Goal: Information Seeking & Learning: Compare options

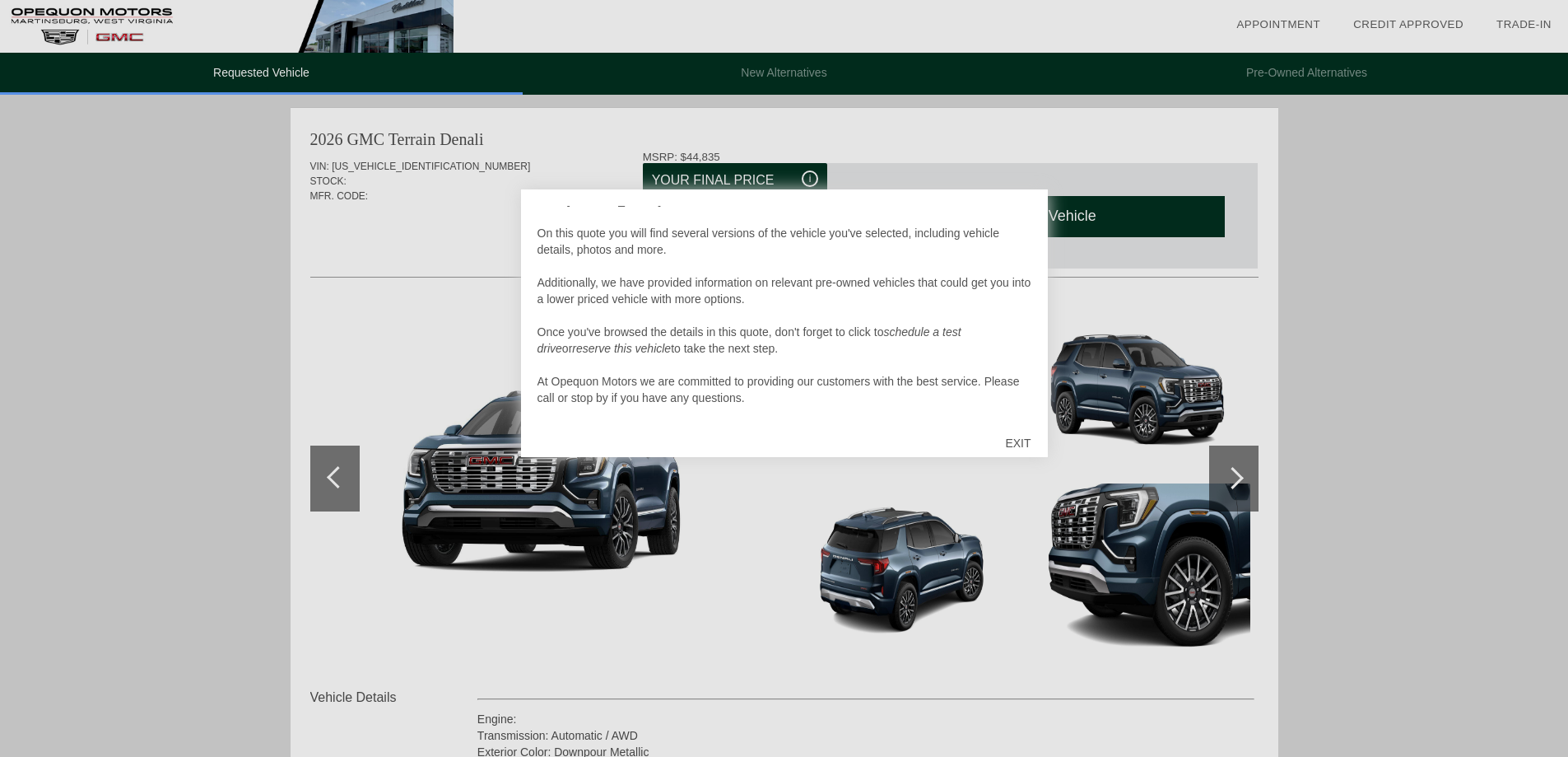
scroll to position [16, 0]
click at [1025, 443] on div "EXIT" at bounding box center [1018, 443] width 59 height 49
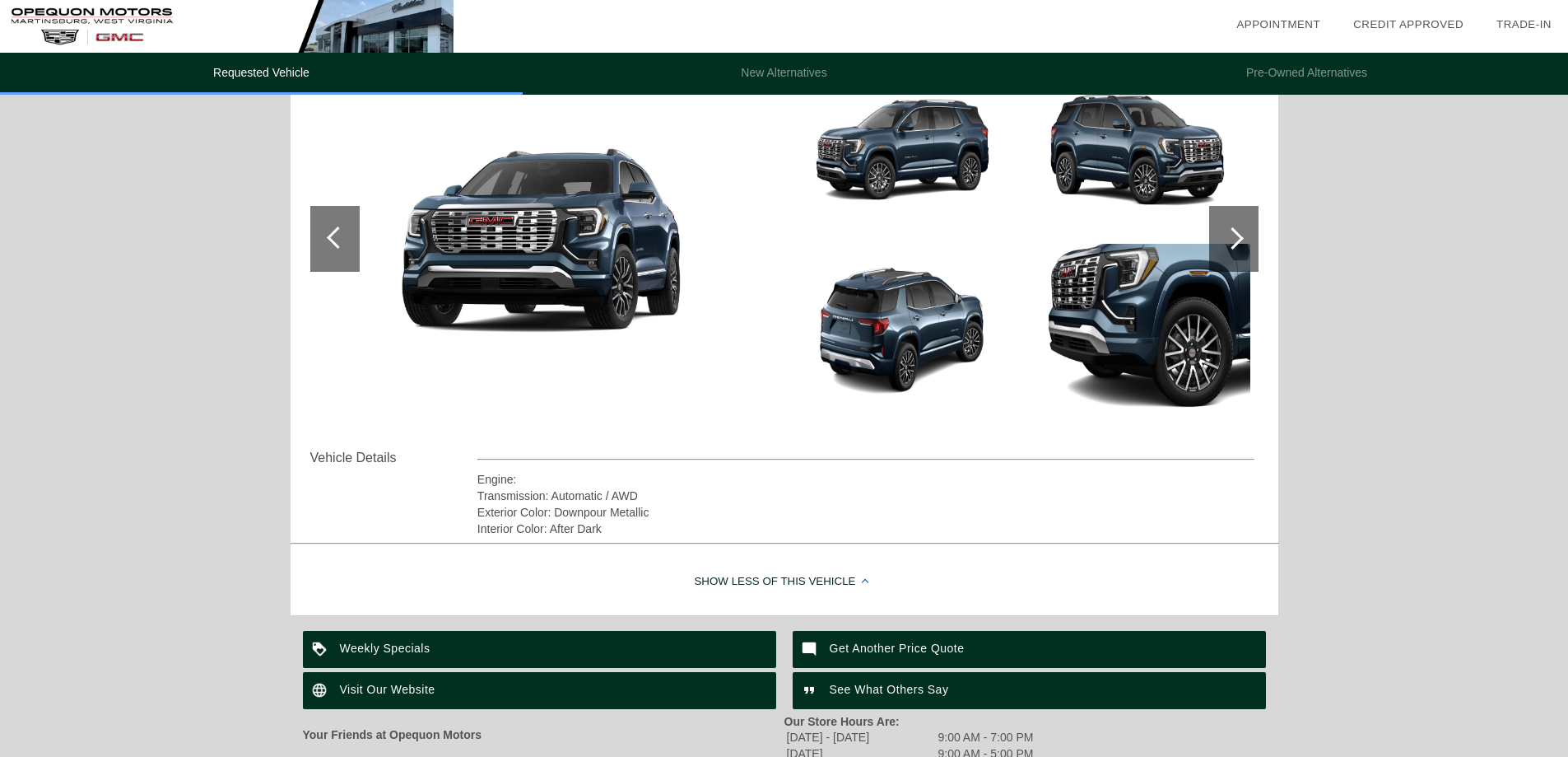
scroll to position [247, 0]
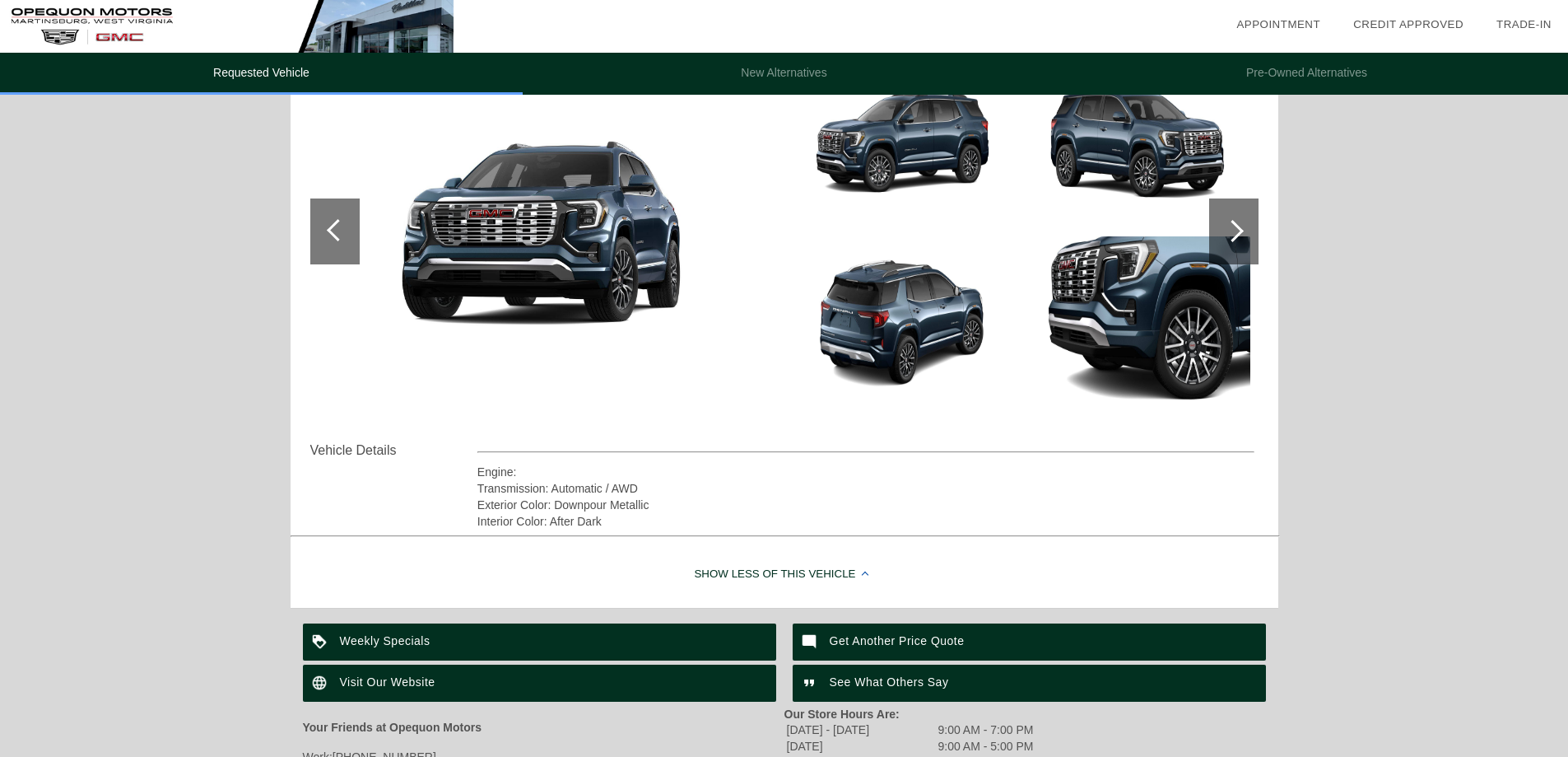
click at [1231, 237] on div at bounding box center [1232, 231] width 22 height 22
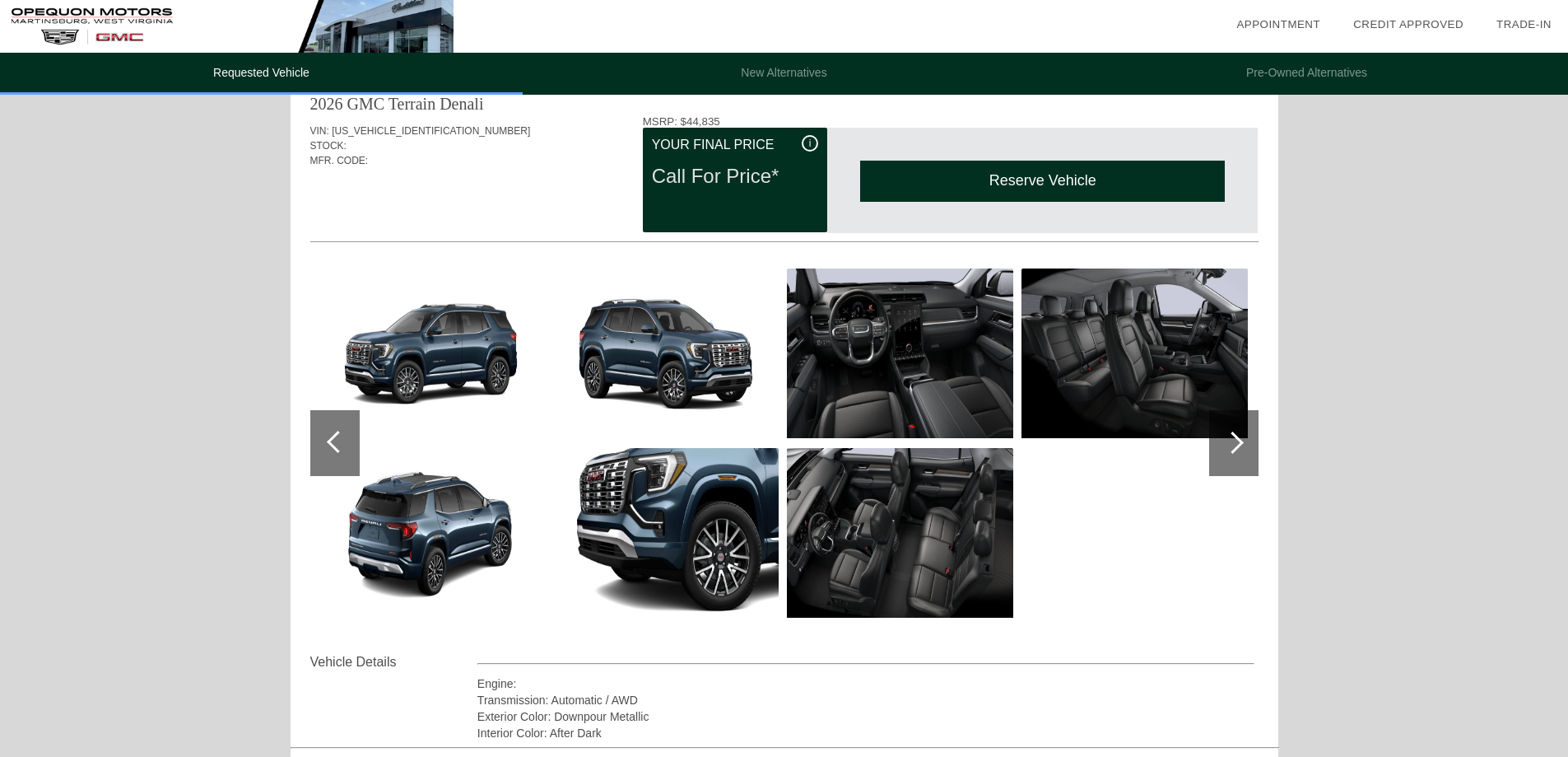
scroll to position [0, 0]
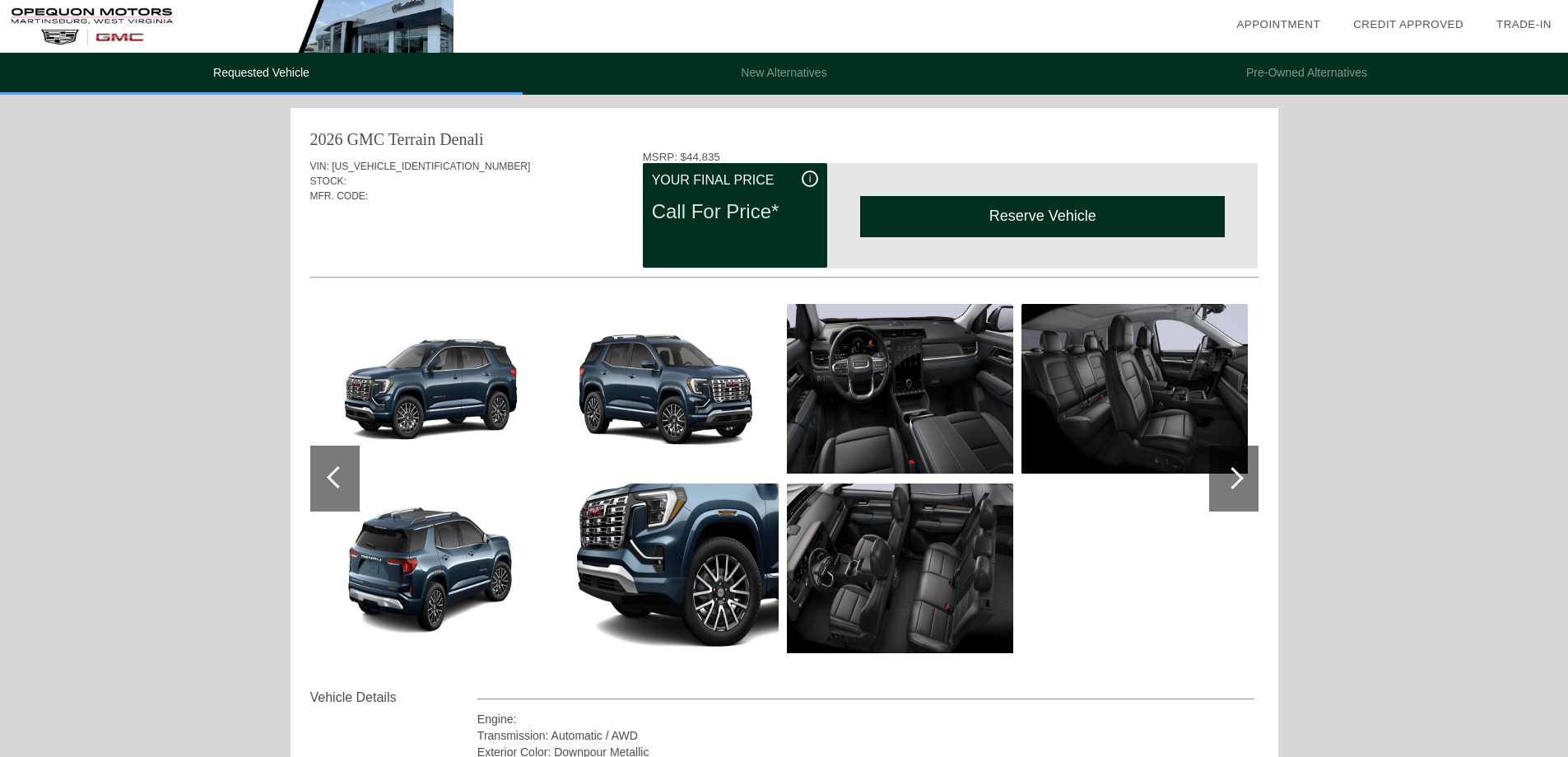
click at [1238, 482] on div at bounding box center [1232, 478] width 22 height 22
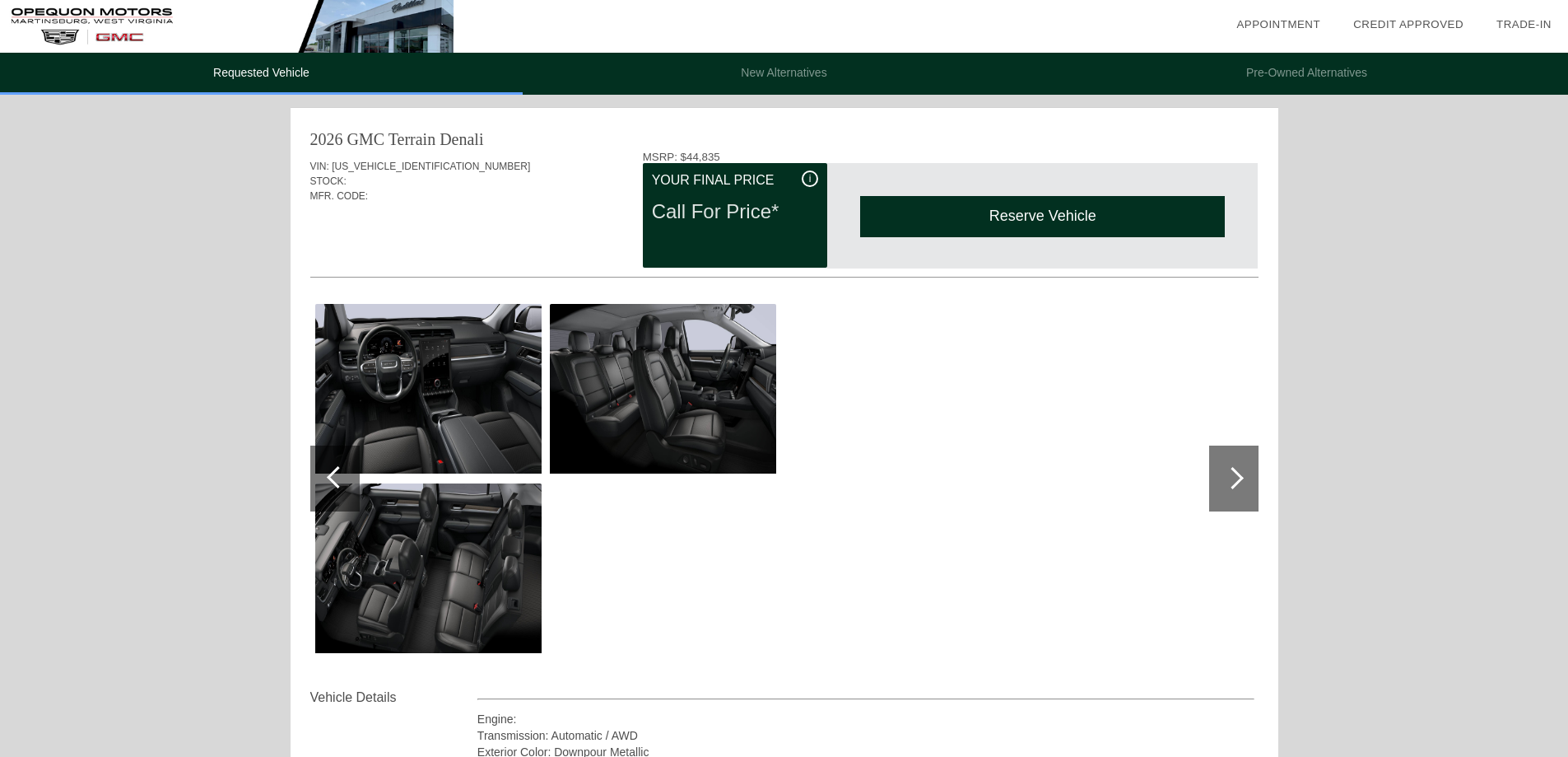
click at [1238, 482] on div at bounding box center [1232, 478] width 22 height 22
click at [789, 71] on li "New Alternatives" at bounding box center [783, 73] width 522 height 42
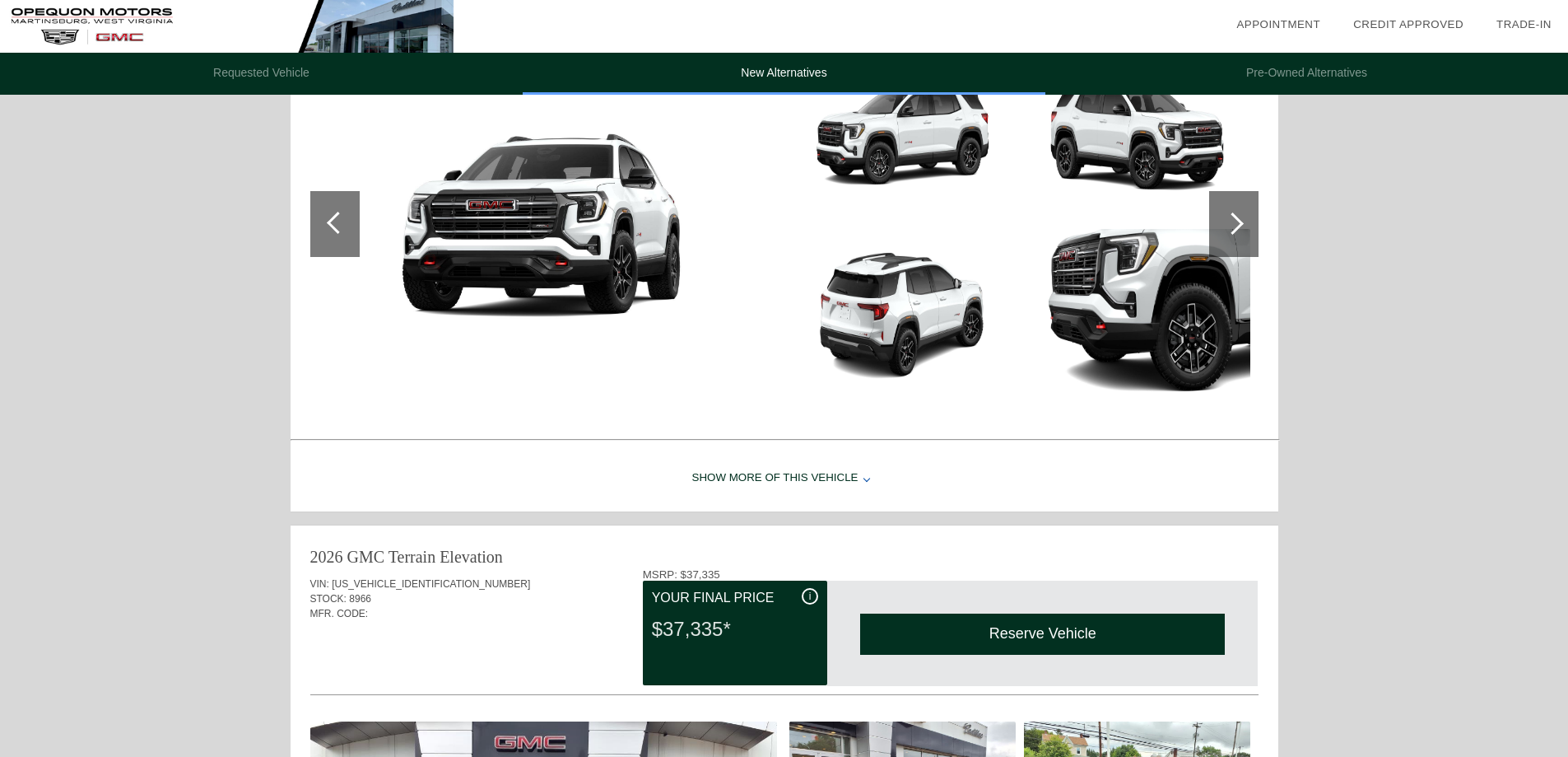
scroll to position [247, 0]
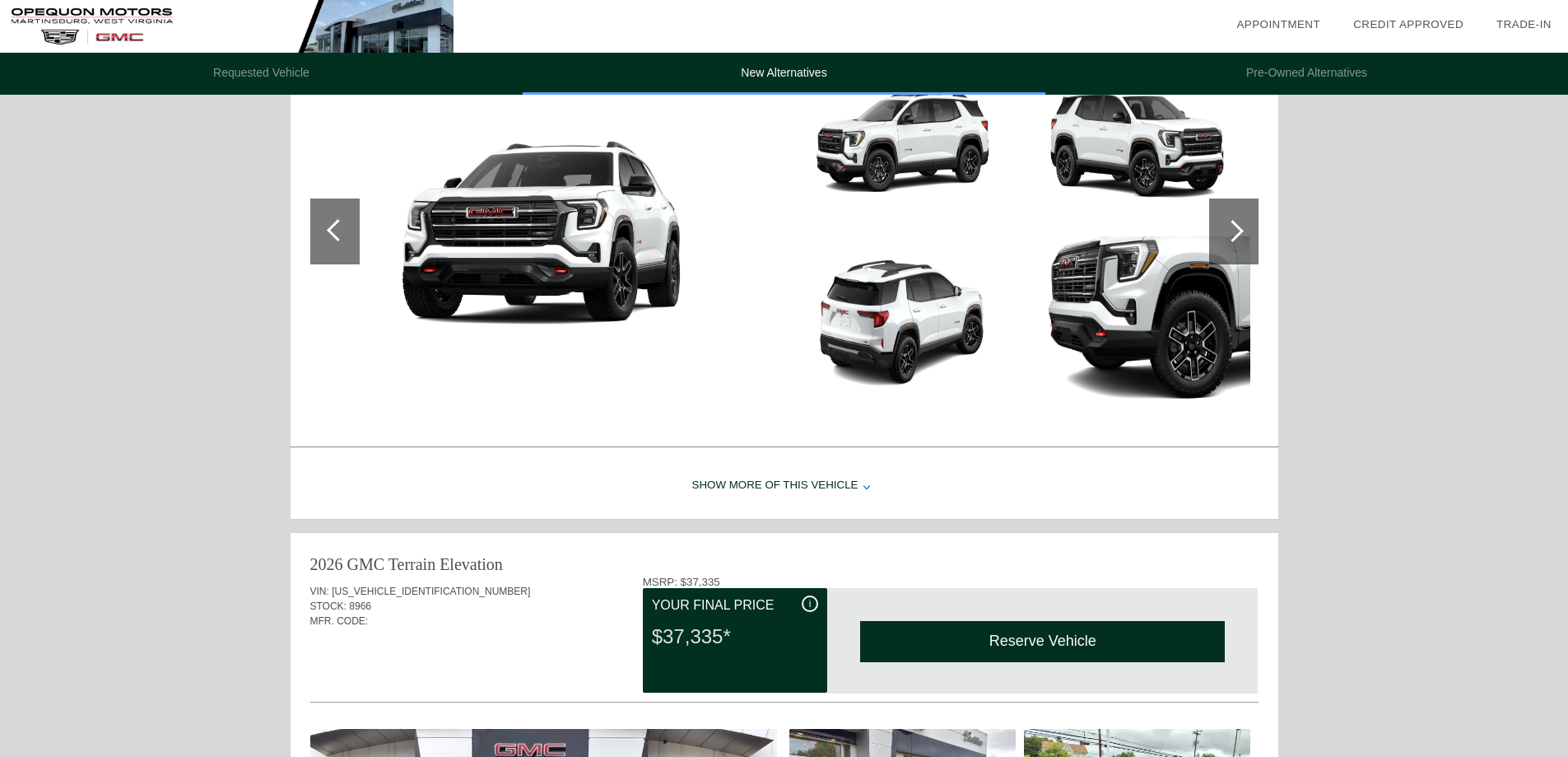
click at [1029, 267] on img at bounding box center [1137, 321] width 227 height 170
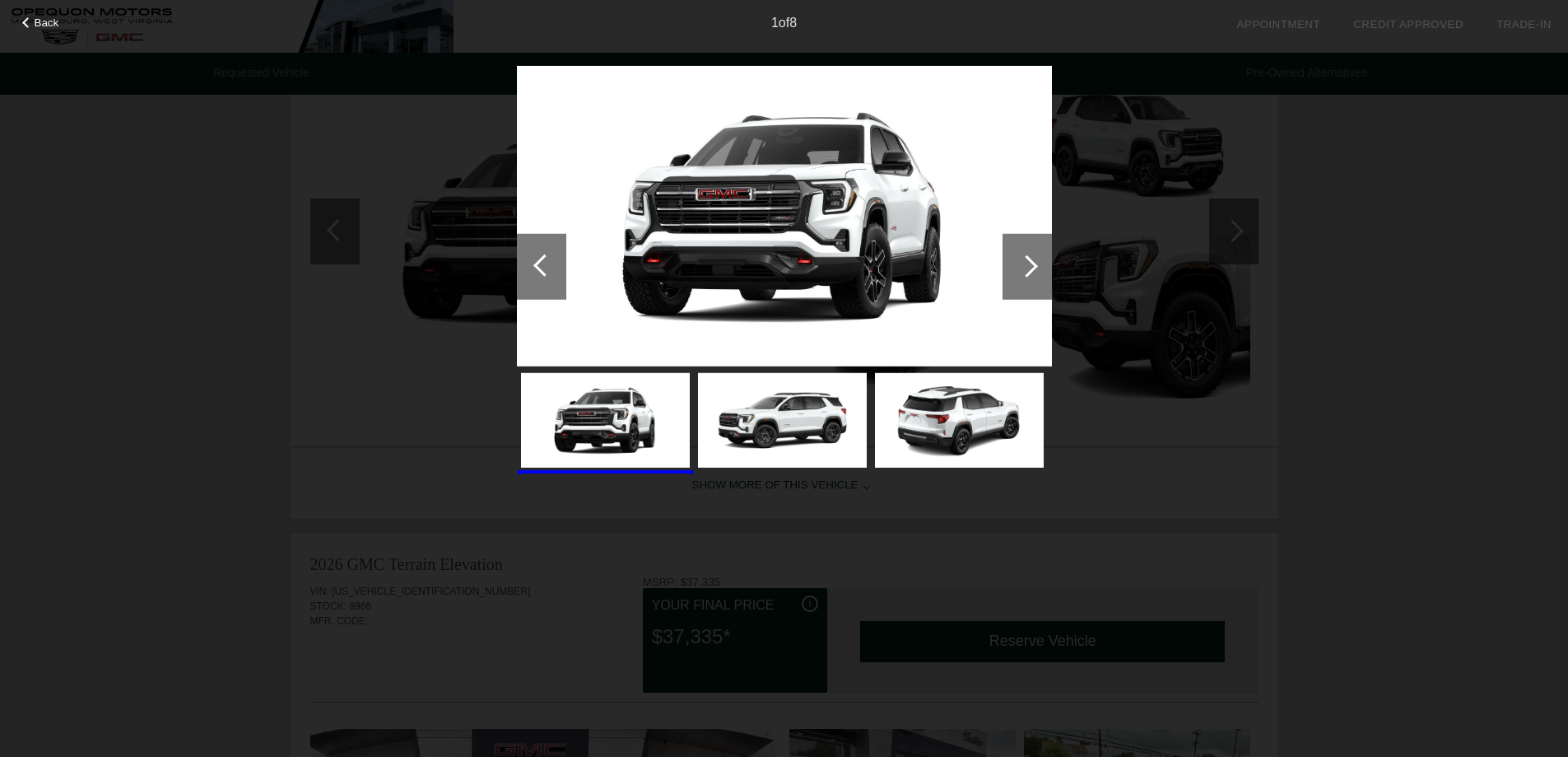
click at [1029, 267] on div at bounding box center [1027, 265] width 22 height 22
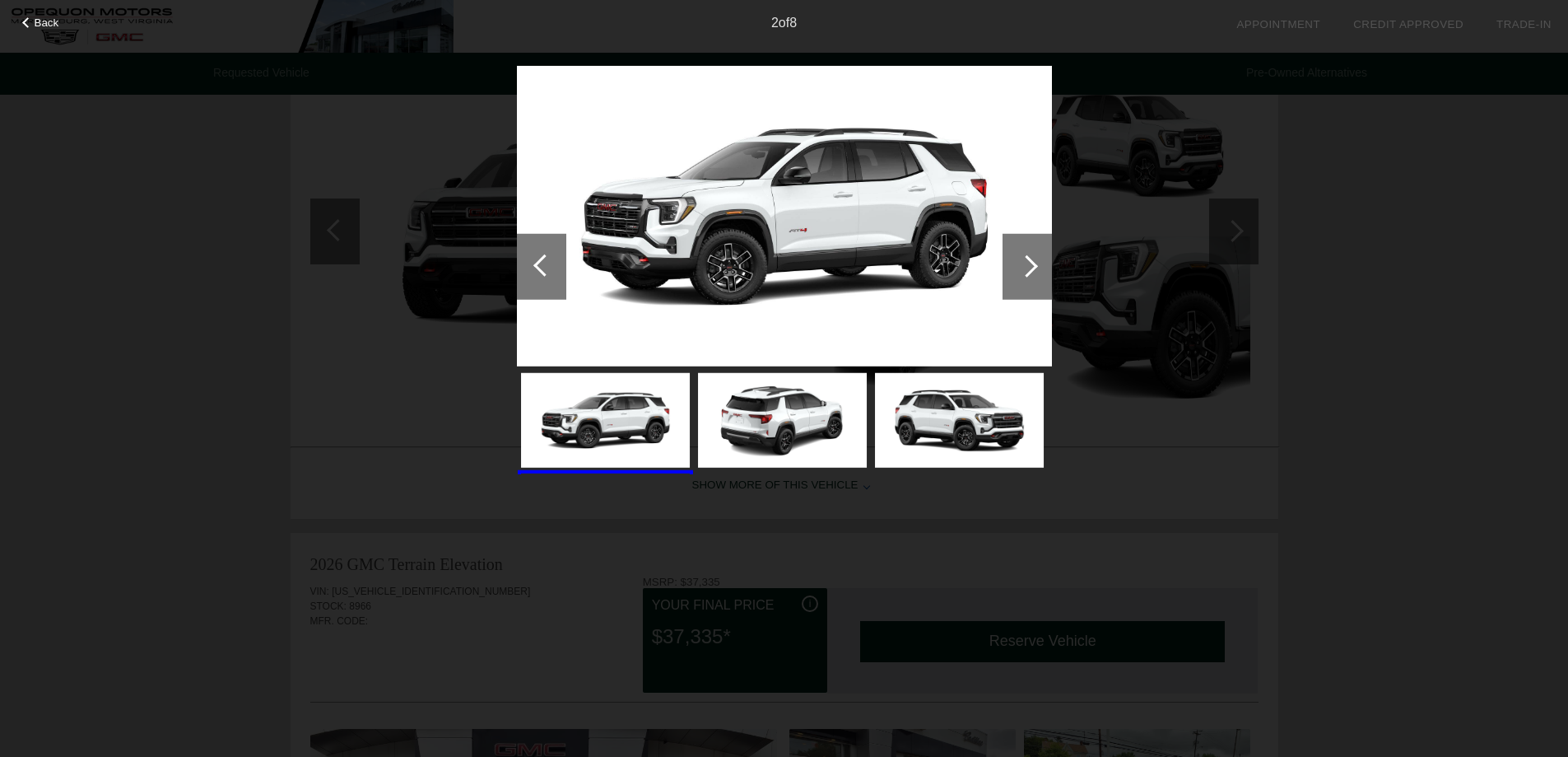
click at [1035, 268] on div at bounding box center [1027, 265] width 22 height 22
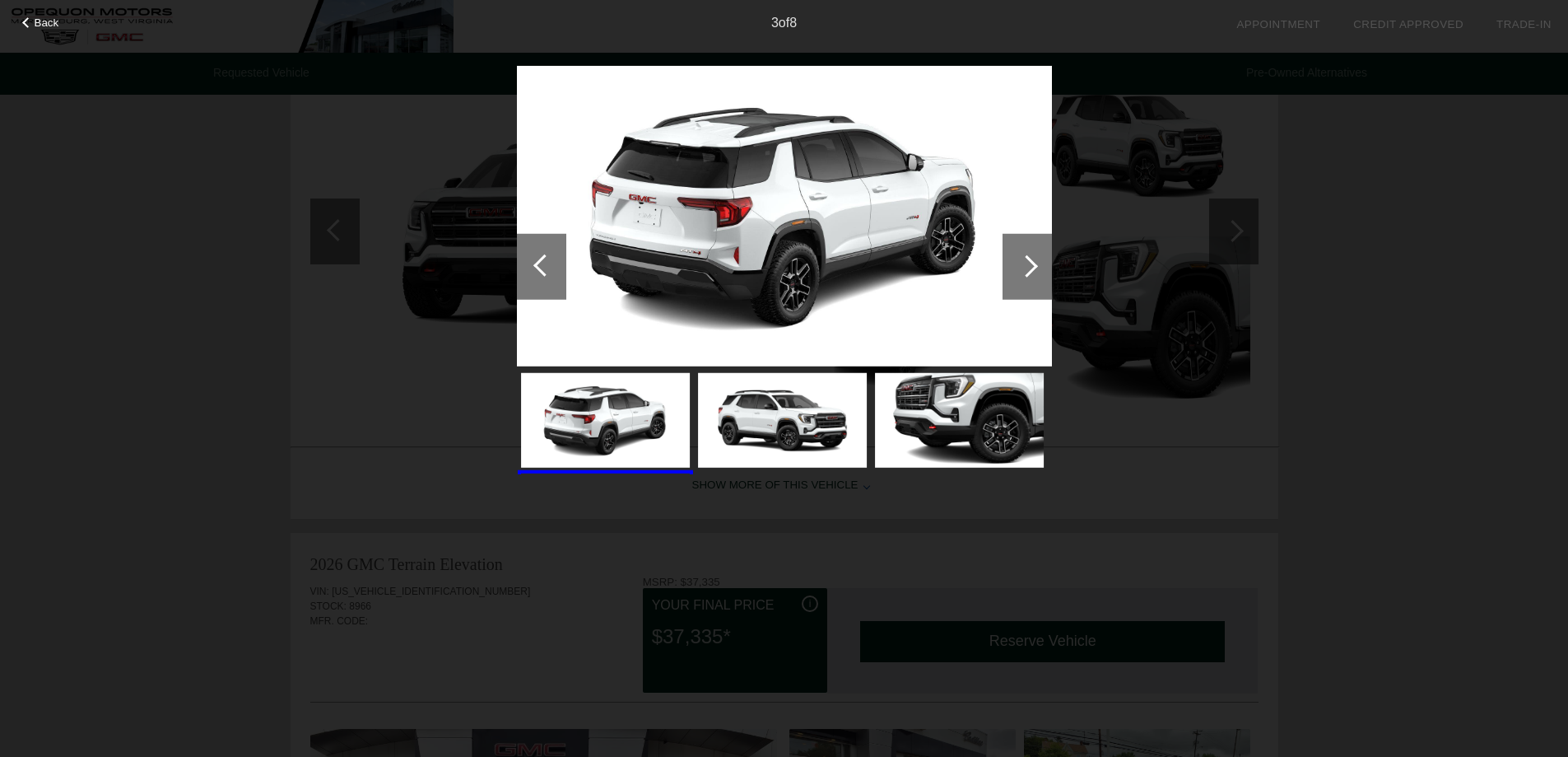
click at [1035, 268] on div at bounding box center [1027, 265] width 22 height 22
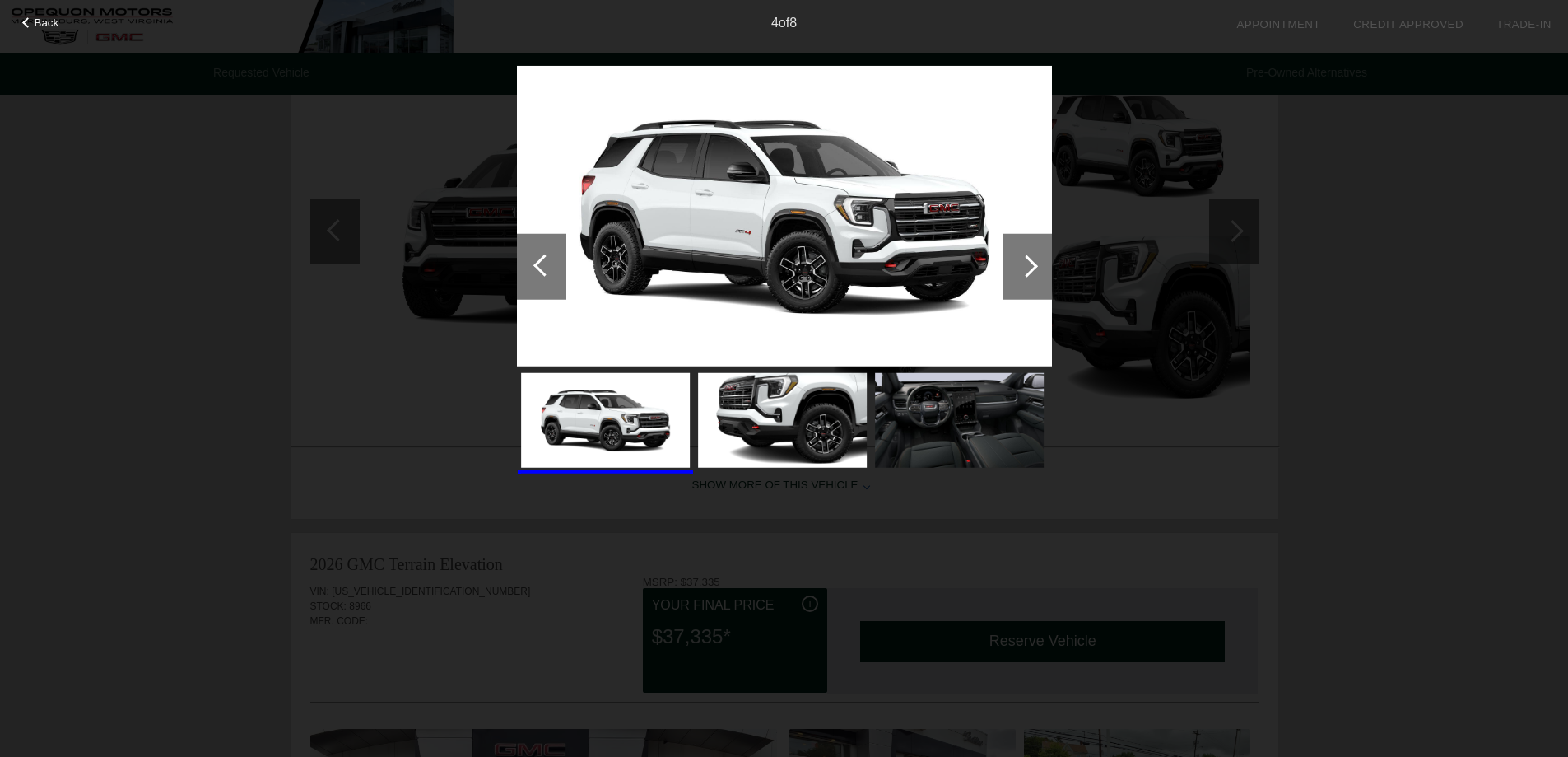
click at [1035, 268] on div at bounding box center [1027, 265] width 22 height 22
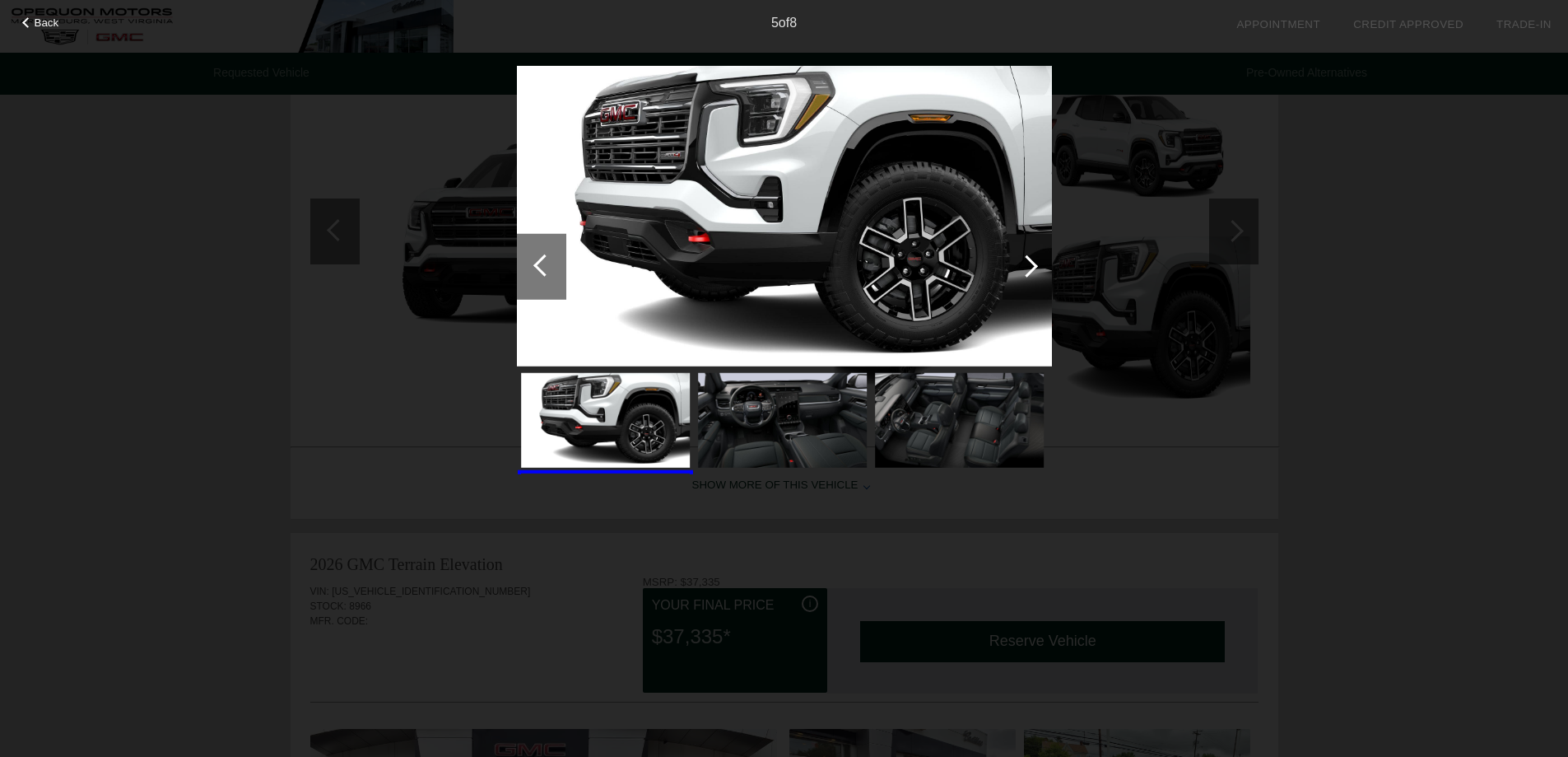
click at [1035, 266] on div at bounding box center [1027, 265] width 22 height 22
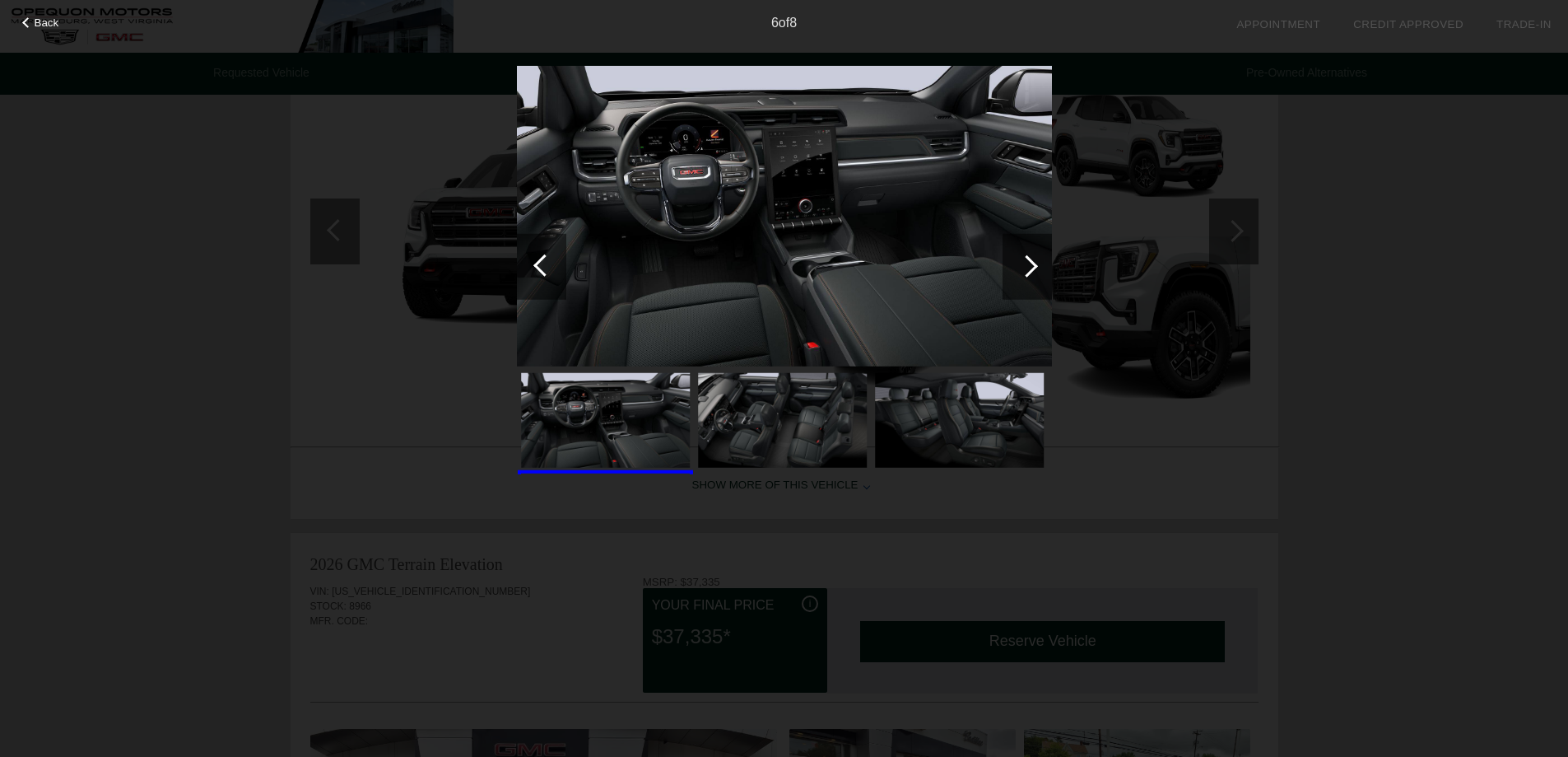
click at [1035, 266] on div at bounding box center [1027, 265] width 22 height 22
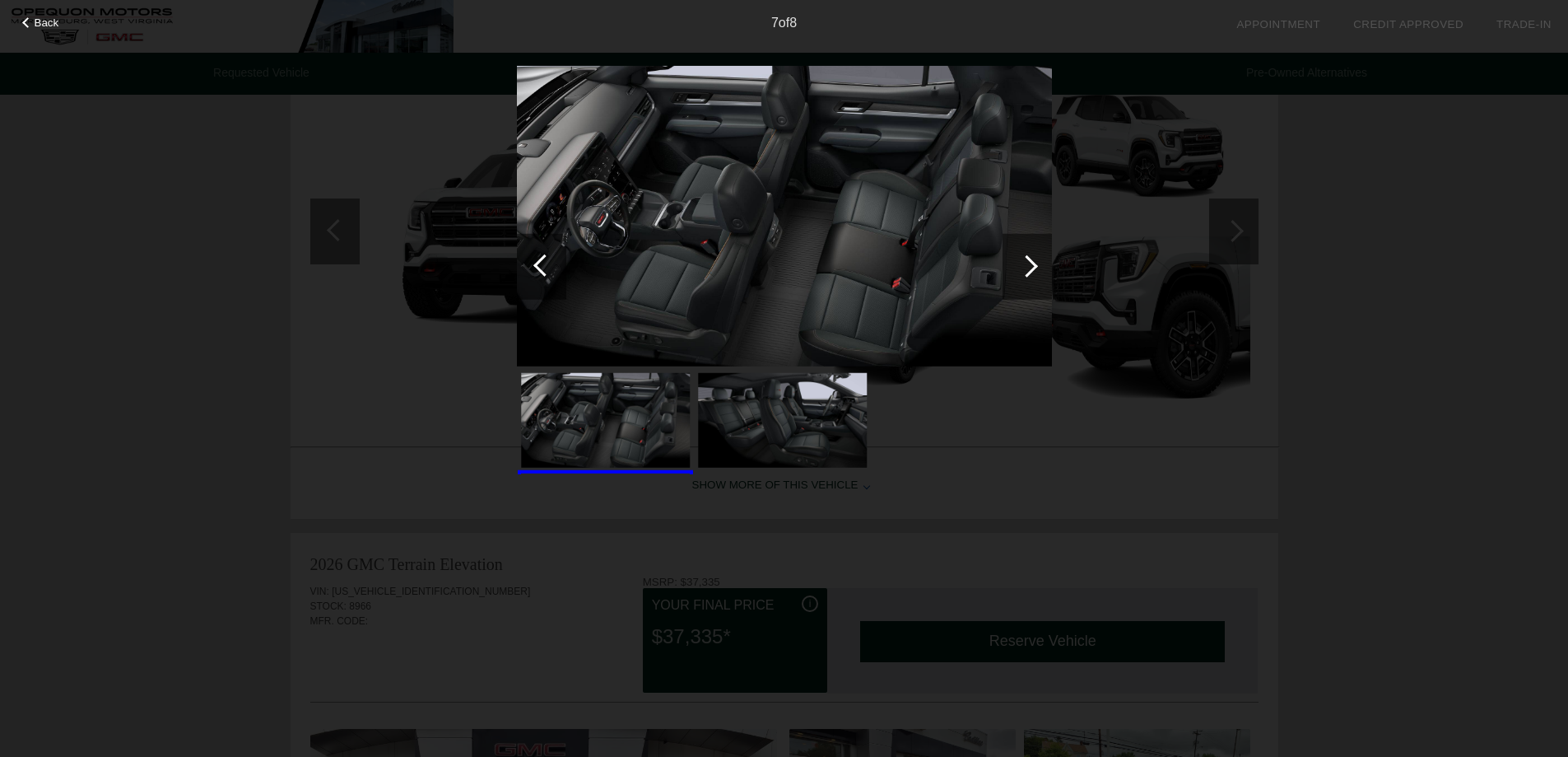
click at [1035, 266] on div at bounding box center [1027, 265] width 22 height 22
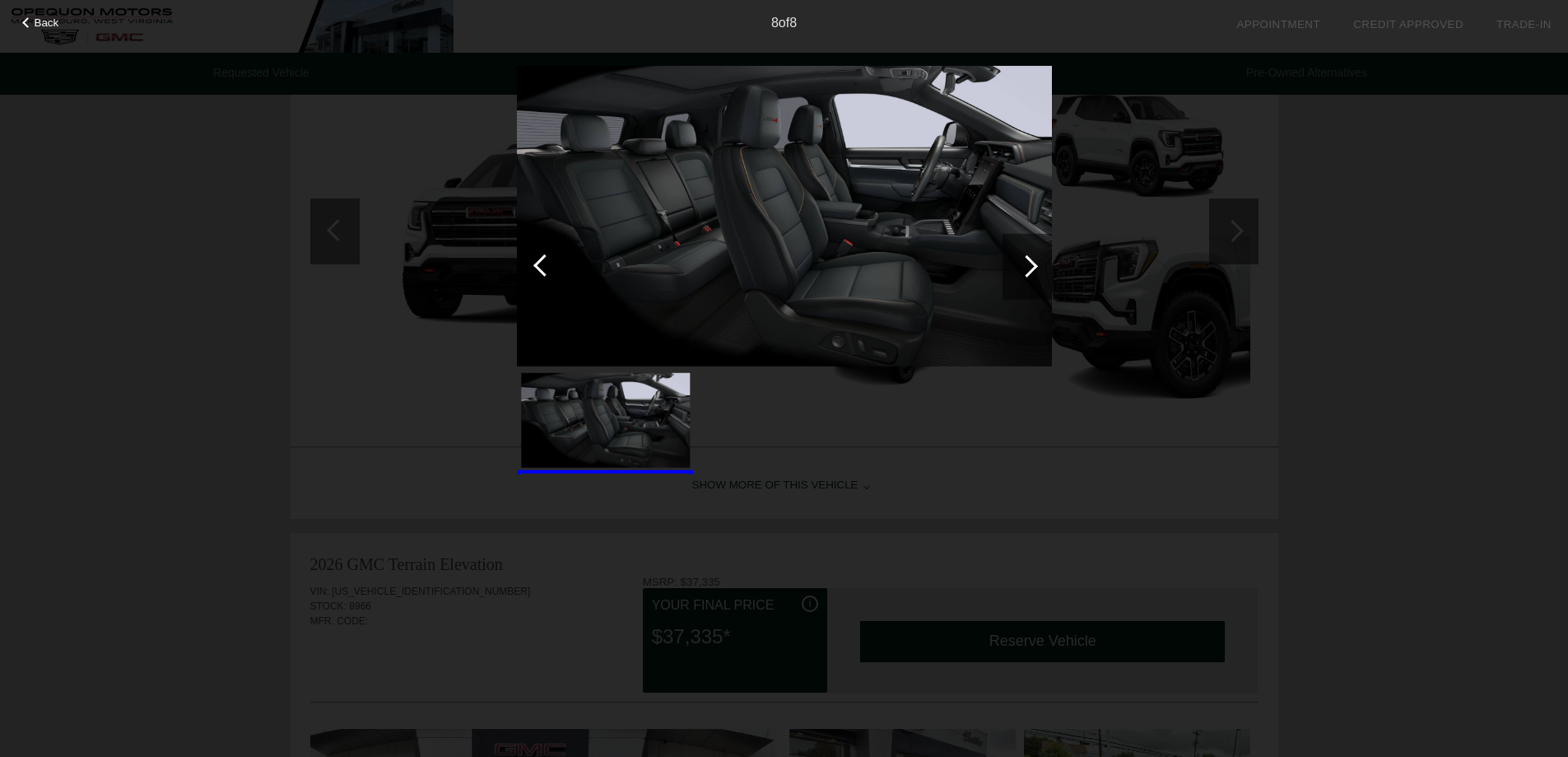
click at [1035, 266] on div at bounding box center [1027, 265] width 22 height 22
click at [1029, 266] on div at bounding box center [1027, 265] width 22 height 22
